Goal: Information Seeking & Learning: Learn about a topic

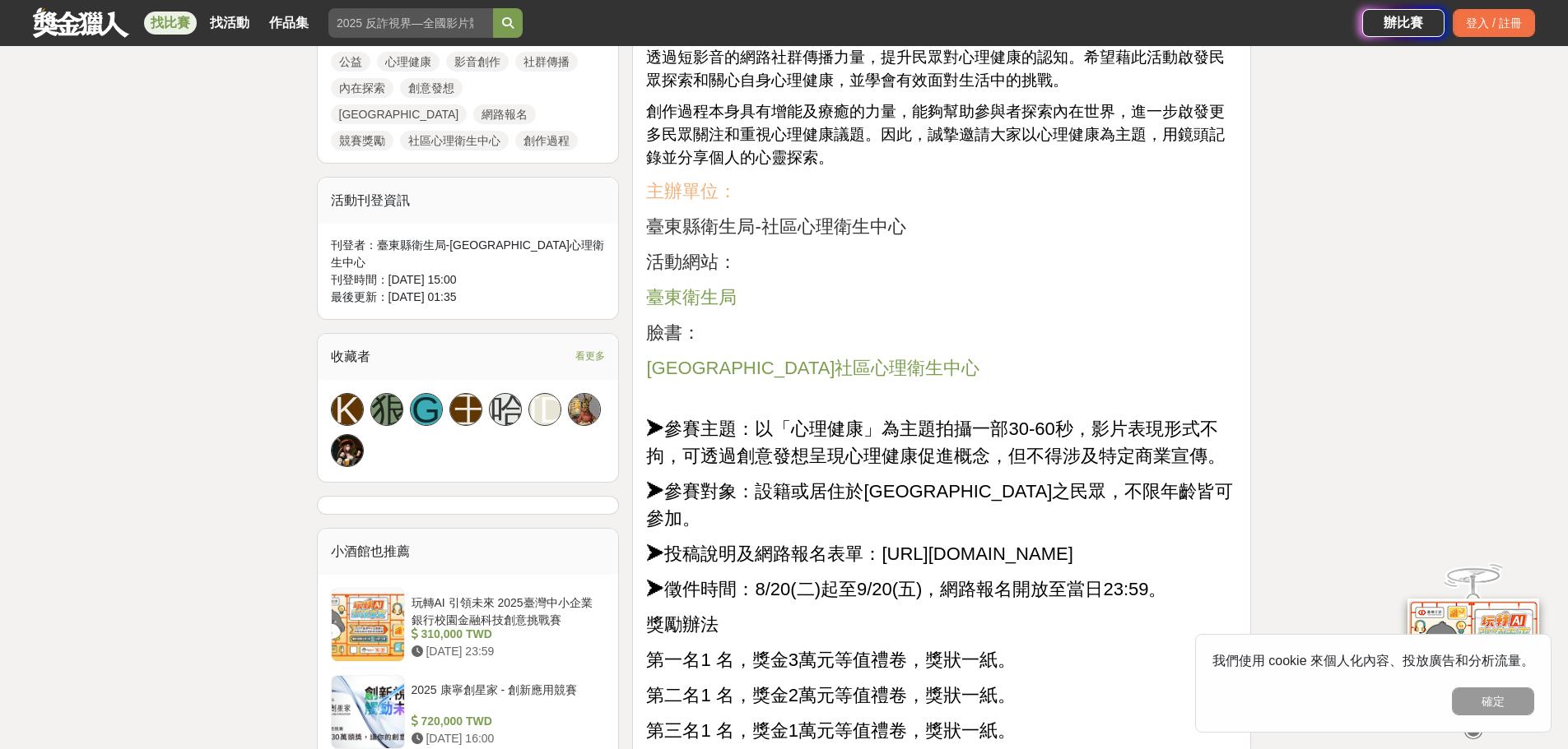
scroll to position [893, 0]
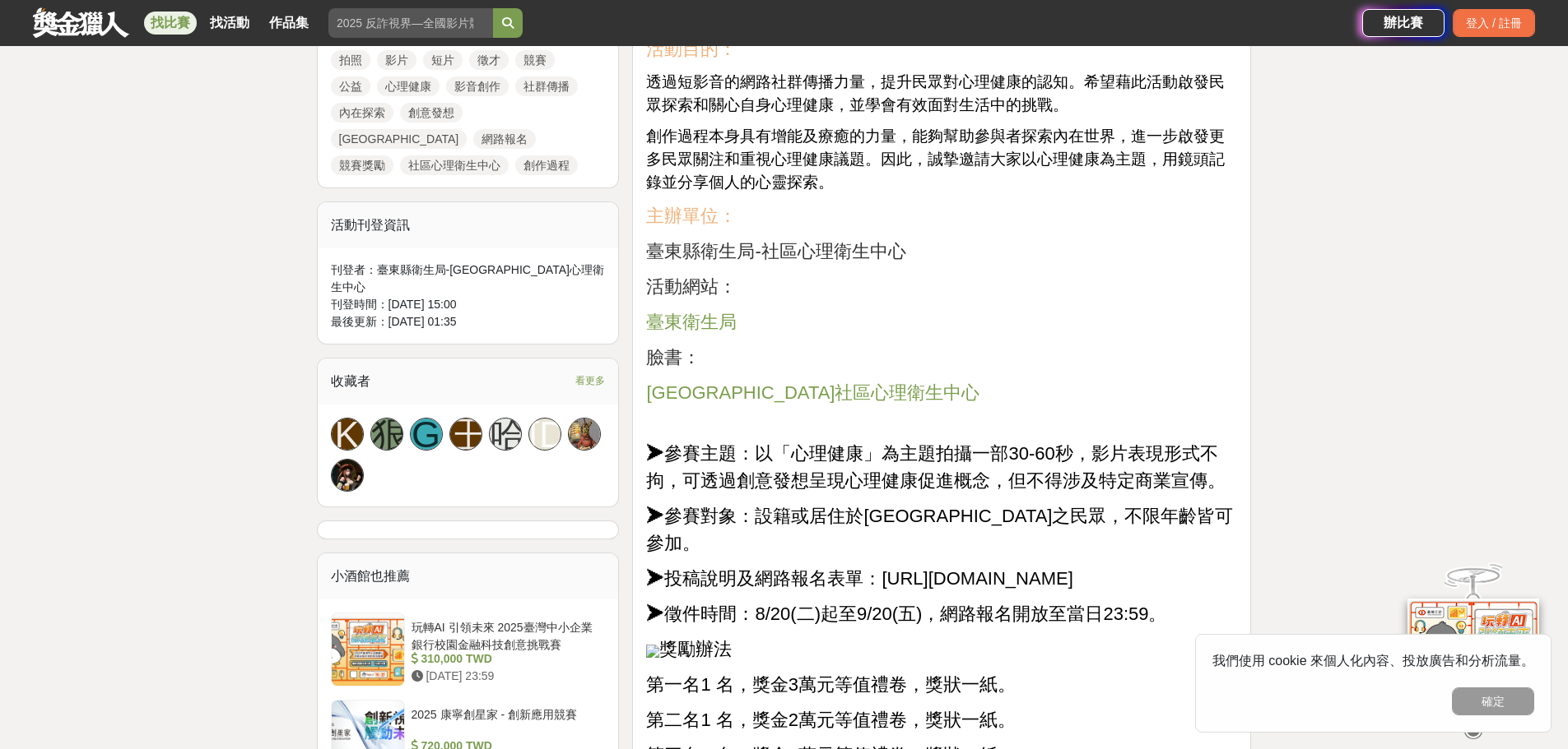
click at [805, 388] on span "臺東市社區心理衛生中心" at bounding box center [813, 393] width 333 height 20
click at [717, 317] on span "臺東衛生局" at bounding box center [691, 321] width 91 height 20
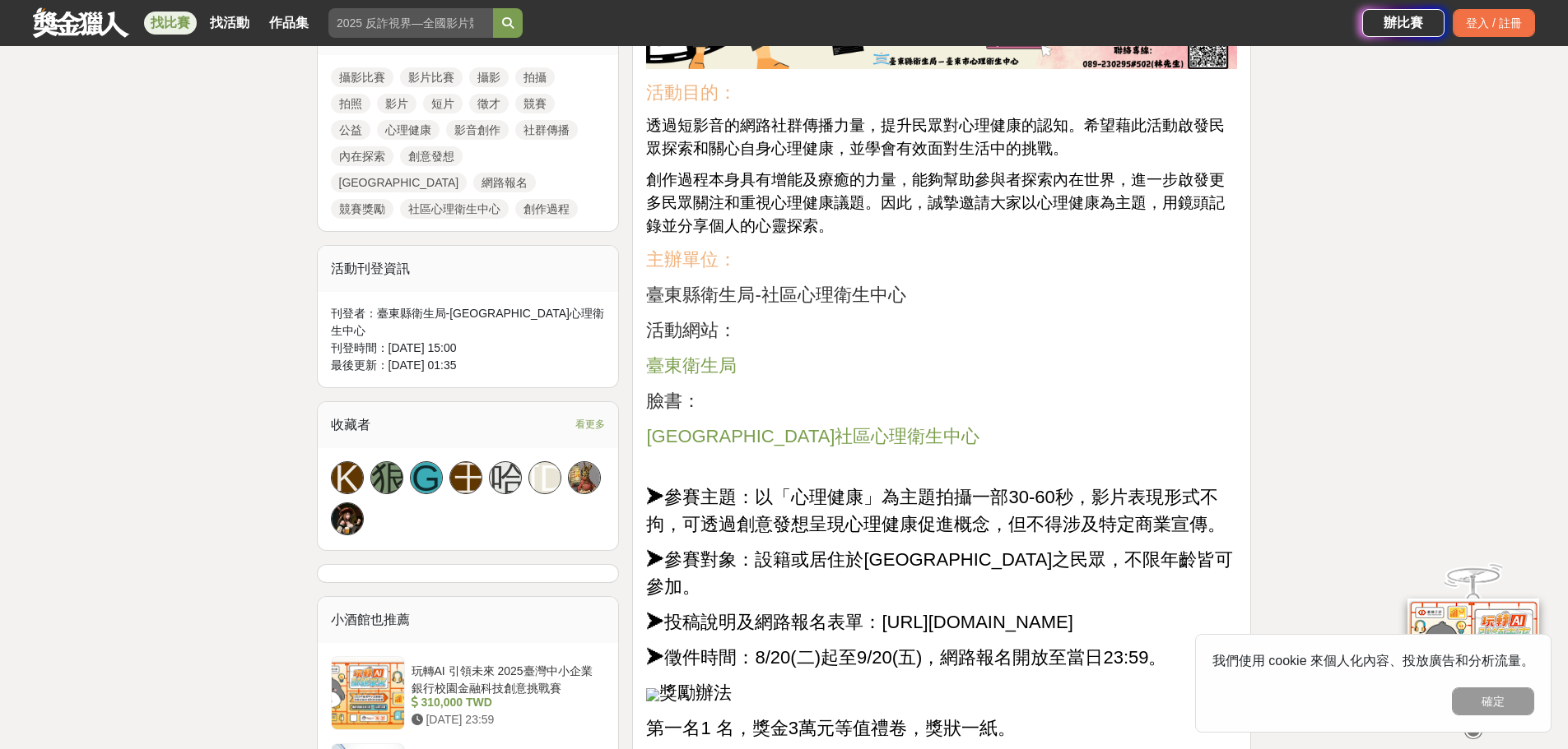
scroll to position [564, 0]
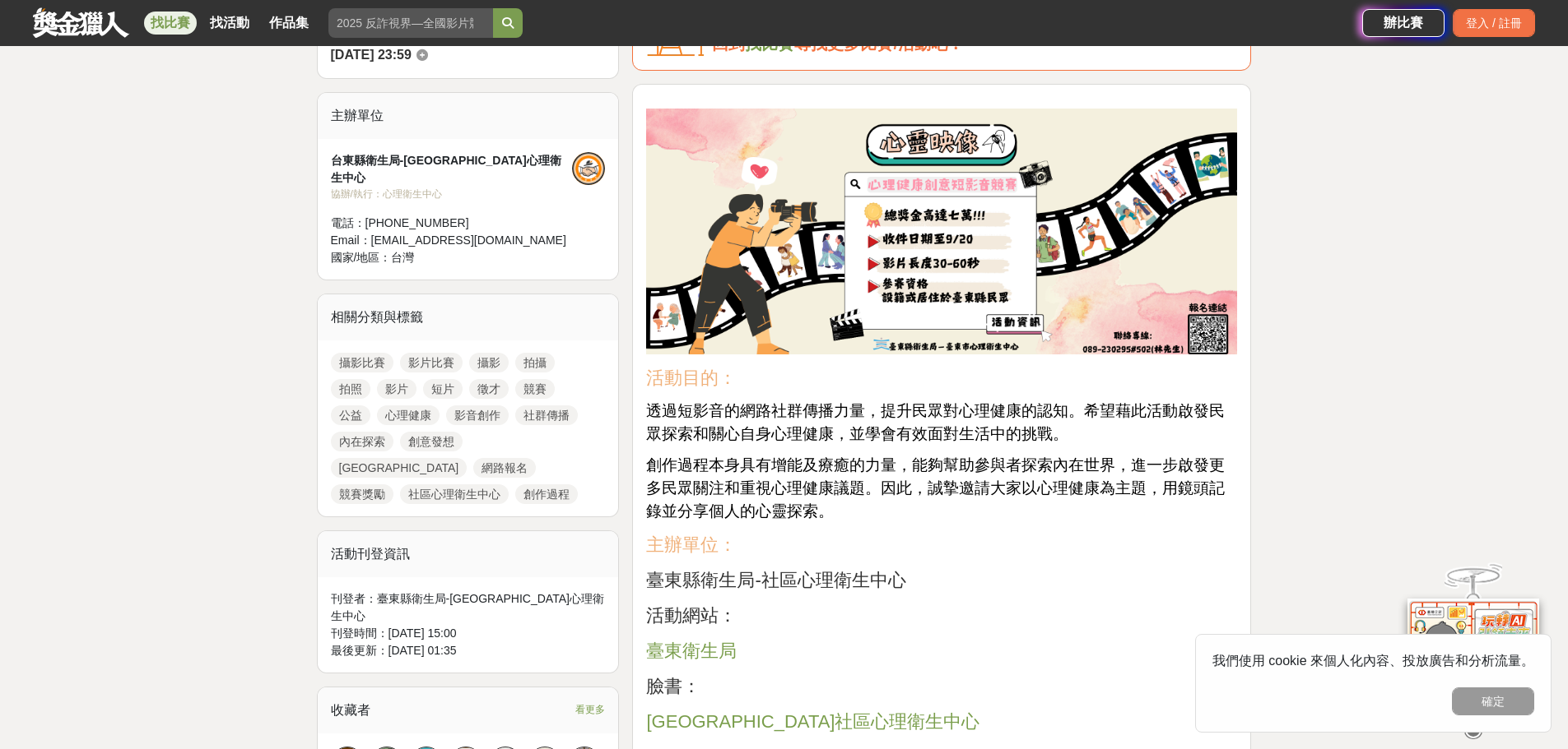
click at [485, 353] on link "攝影" at bounding box center [488, 362] width 40 height 19
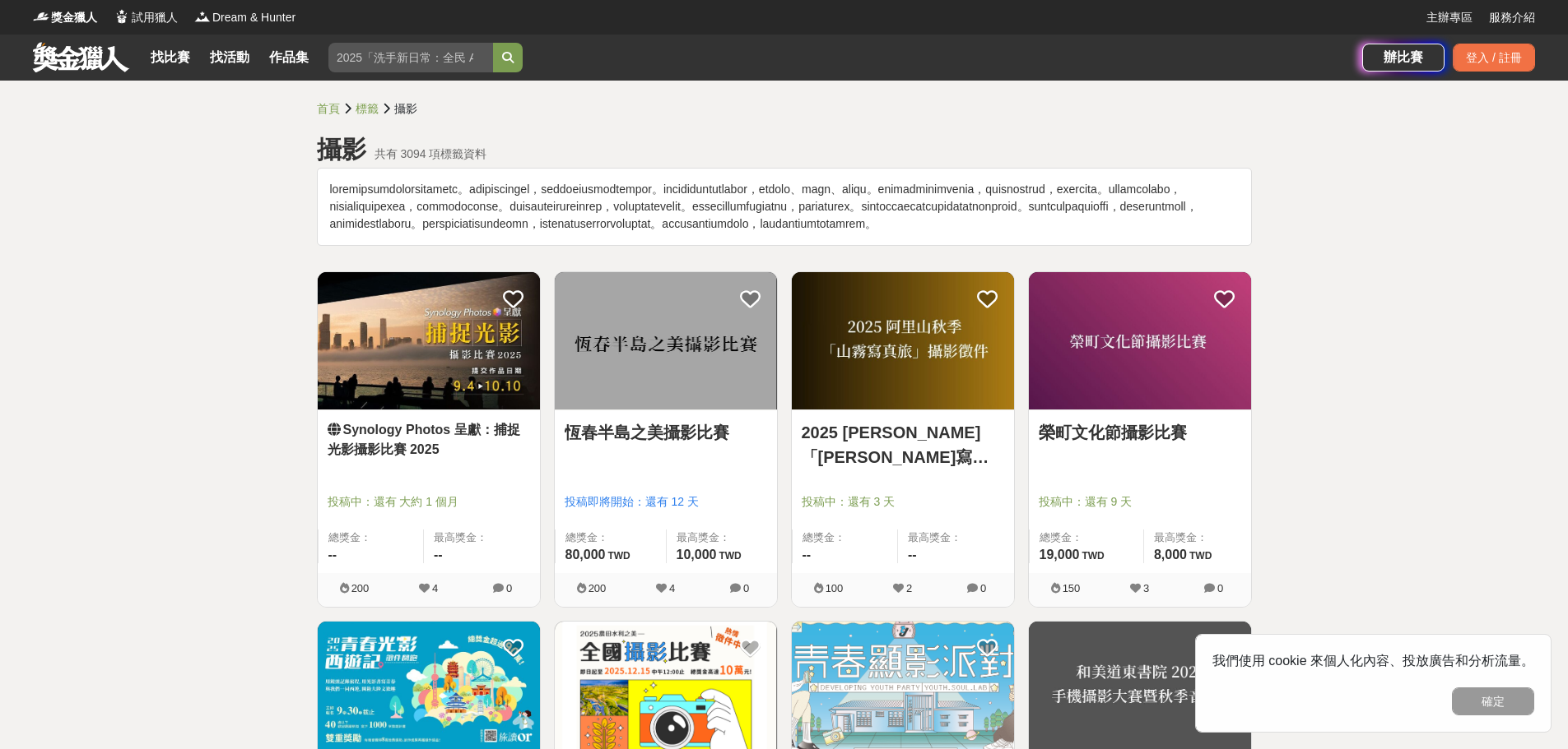
click at [1118, 410] on img at bounding box center [1140, 341] width 222 height 137
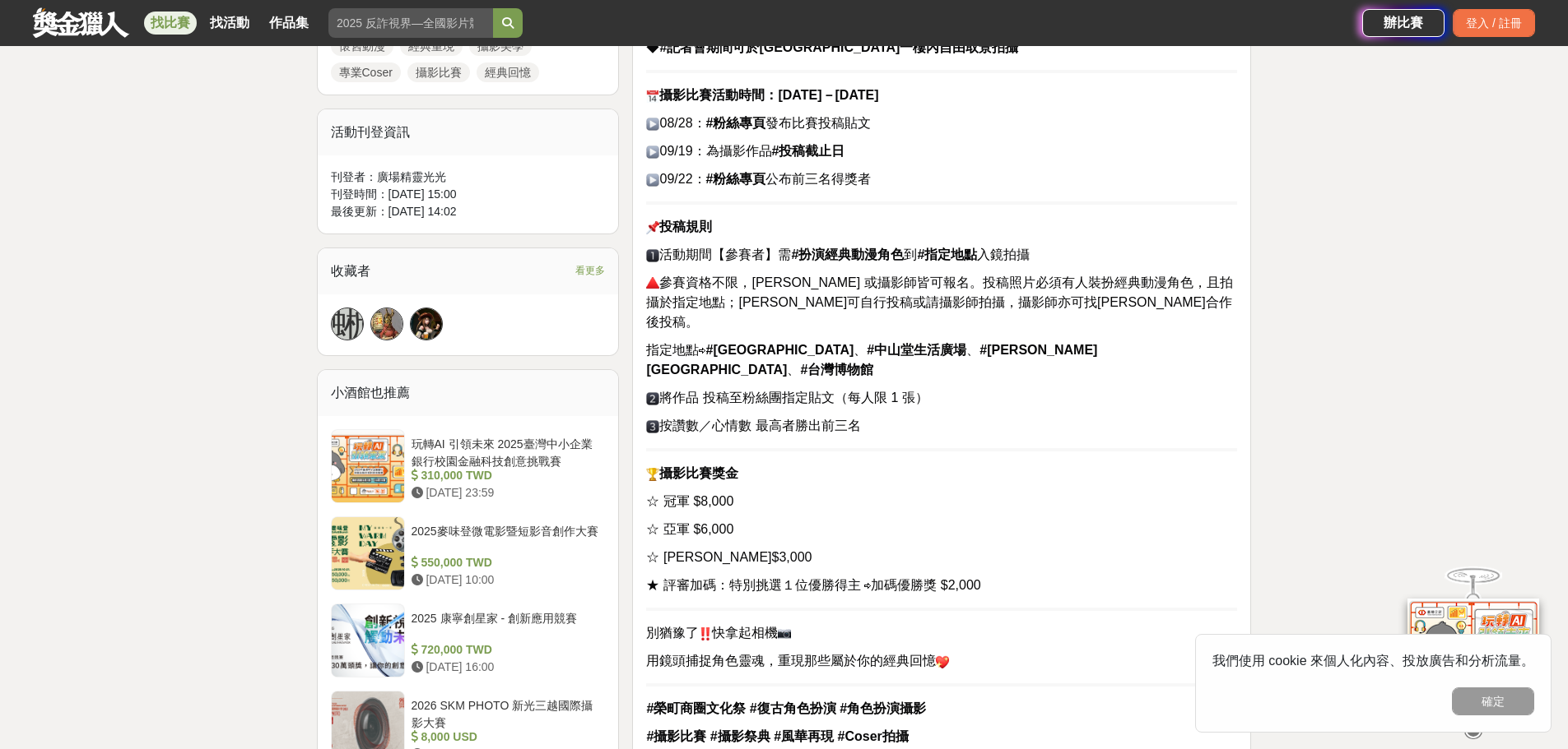
scroll to position [1399, 0]
